Goal: Information Seeking & Learning: Check status

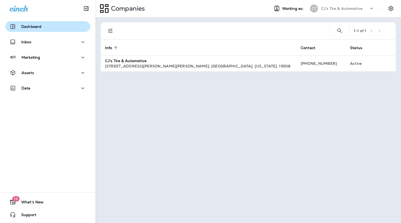
click at [37, 26] on p "Dashboard" at bounding box center [31, 26] width 20 height 4
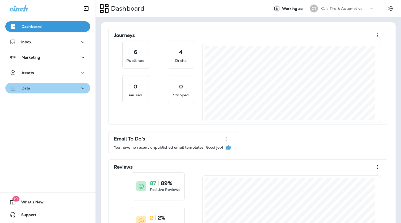
click at [80, 86] on icon "button" at bounding box center [83, 88] width 6 height 7
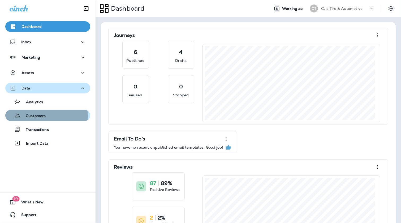
click at [41, 116] on p "Customers" at bounding box center [32, 116] width 25 height 5
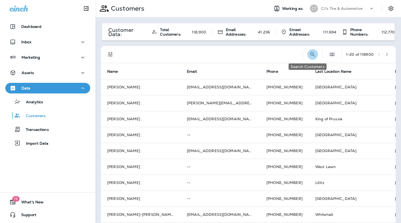
click at [310, 55] on icon "Search Customers" at bounding box center [313, 54] width 6 height 6
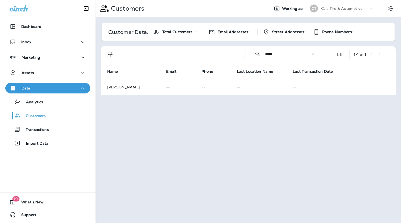
type input "*****"
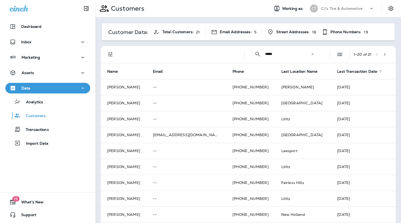
click at [343, 71] on span "Last Transaction Date" at bounding box center [357, 71] width 40 height 5
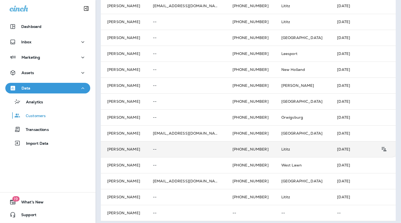
scroll to position [184, 0]
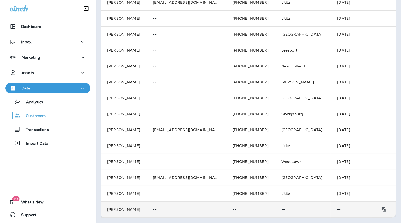
click at [146, 207] on td "[PERSON_NAME]" at bounding box center [124, 210] width 46 height 16
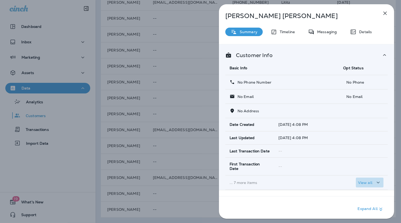
click at [377, 182] on icon "button" at bounding box center [378, 182] width 6 height 7
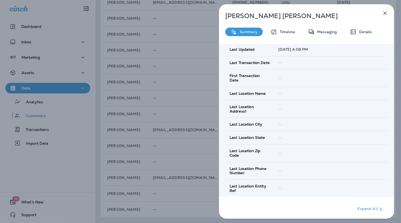
scroll to position [198, 0]
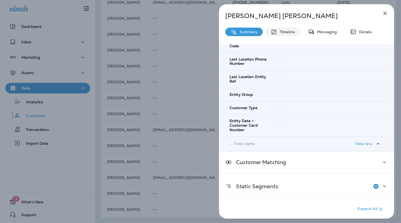
click at [280, 33] on p "Timeline" at bounding box center [286, 32] width 18 height 4
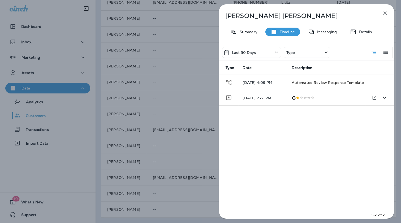
click at [320, 95] on td at bounding box center [327, 97] width 78 height 15
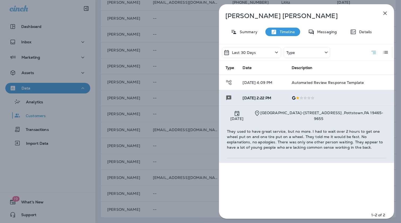
click at [385, 13] on icon "button" at bounding box center [385, 13] width 3 height 3
